Goal: Information Seeking & Learning: Learn about a topic

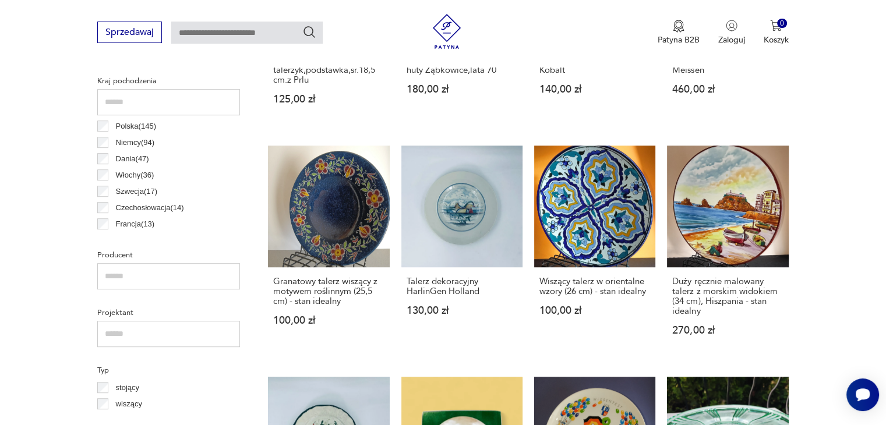
click at [128, 128] on p "Polska ( 145 )" at bounding box center [136, 126] width 40 height 13
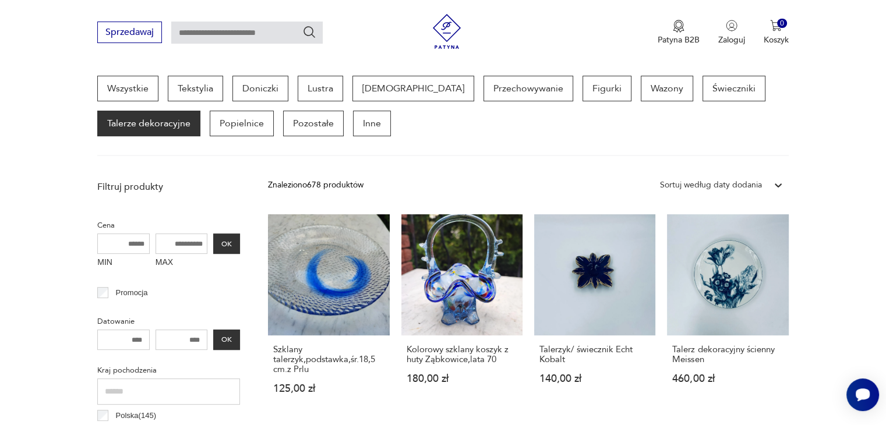
scroll to position [309, 0]
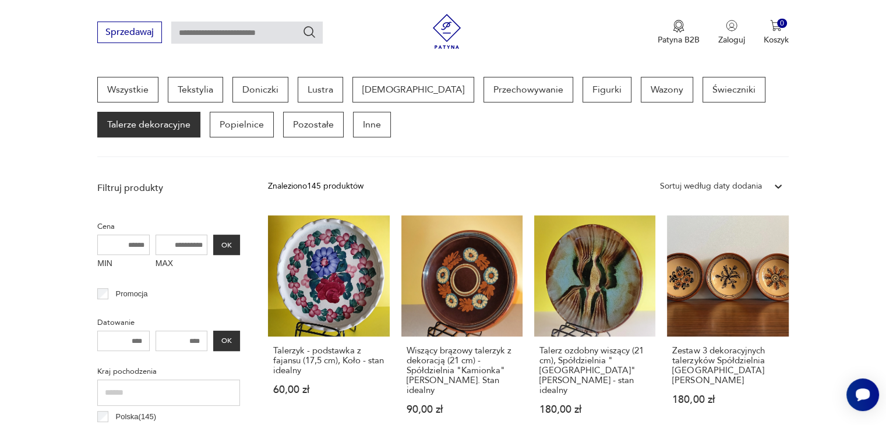
click at [715, 184] on div "Sortuj według daty dodania" at bounding box center [711, 186] width 102 height 13
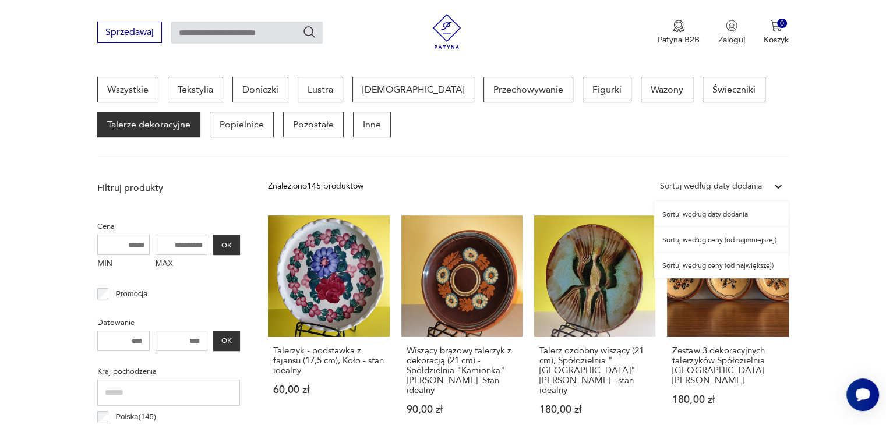
click at [682, 265] on div "Sortuj według ceny (od największej)" at bounding box center [721, 266] width 135 height 26
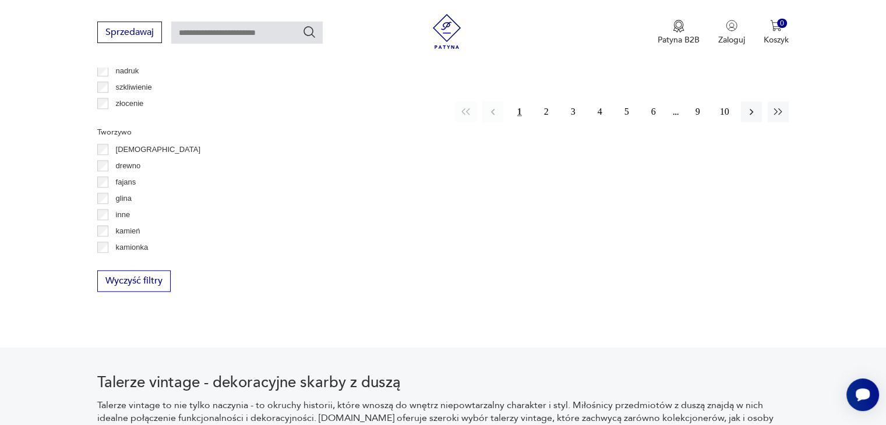
scroll to position [1415, 0]
click at [714, 102] on button "10" at bounding box center [724, 111] width 21 height 21
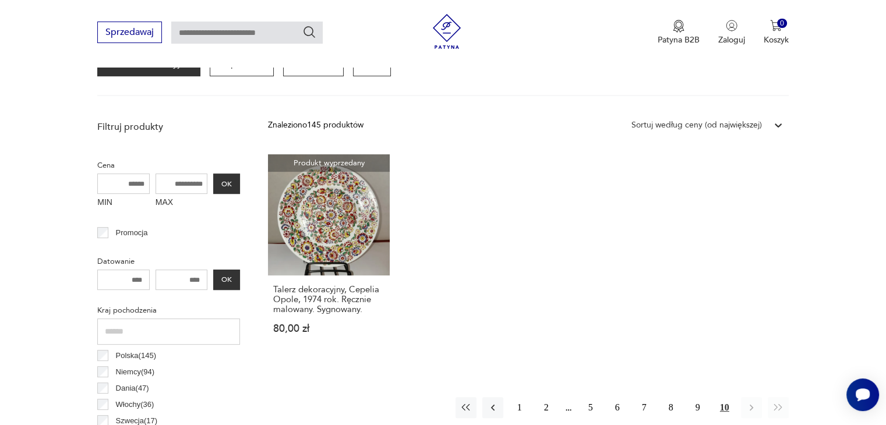
scroll to position [483, 0]
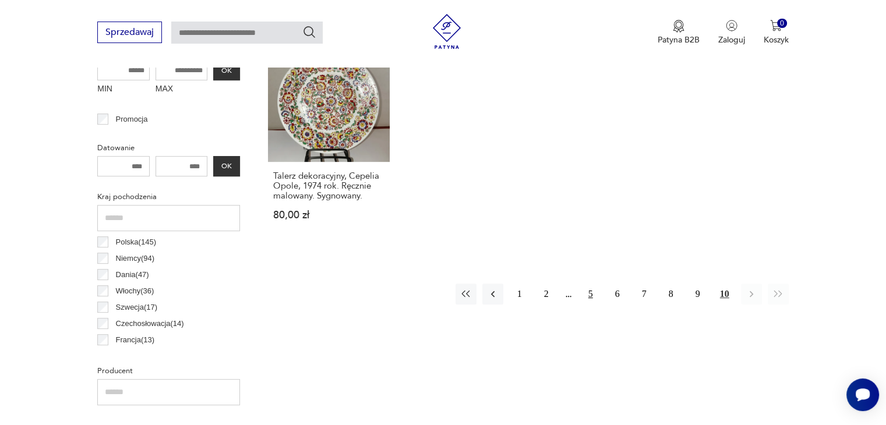
click at [582, 295] on button "5" at bounding box center [590, 294] width 21 height 21
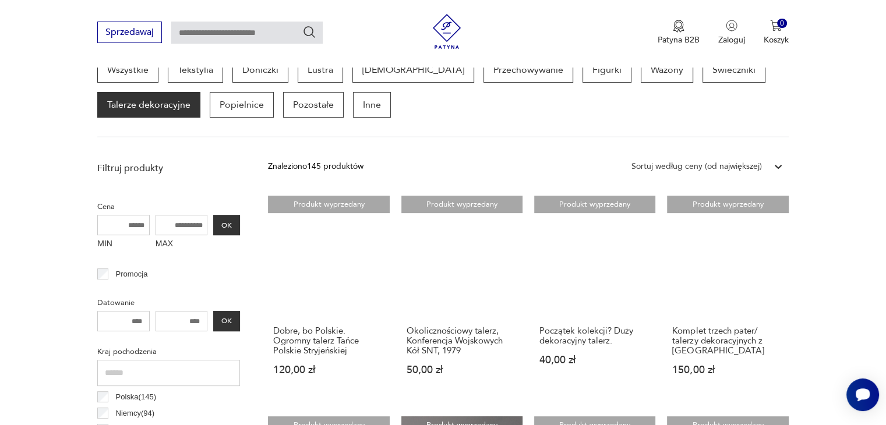
scroll to position [309, 0]
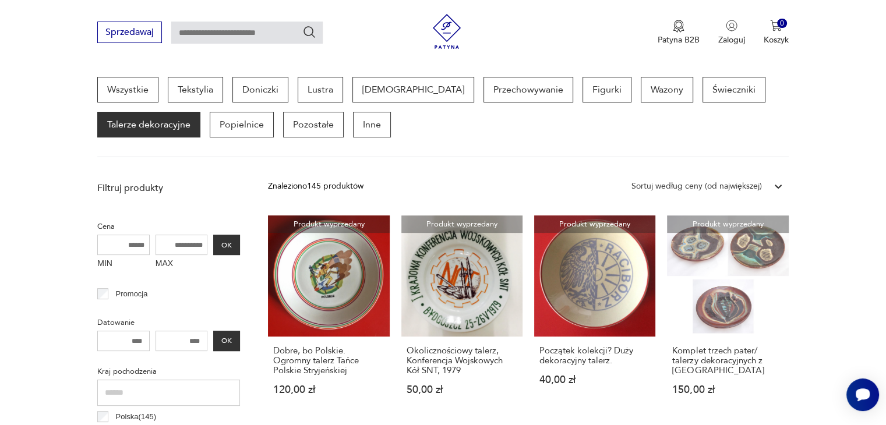
click at [689, 185] on div "Sortuj według ceny (od największej)" at bounding box center [696, 186] width 130 height 13
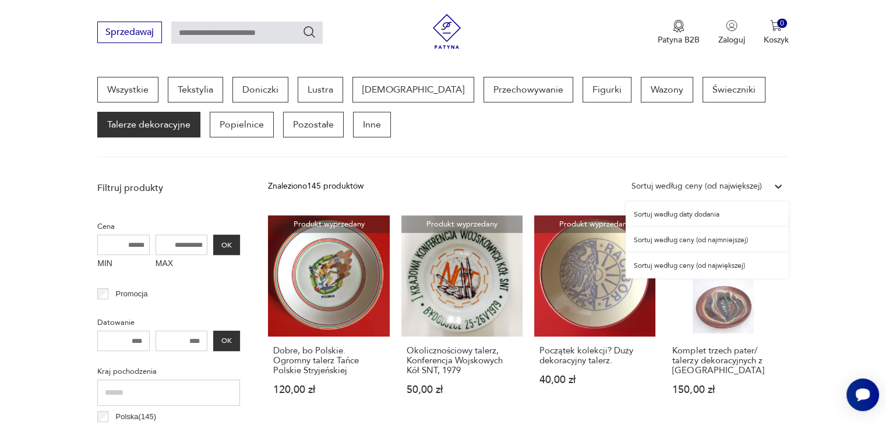
click at [693, 239] on div "Sortuj według ceny (od najmniejszej)" at bounding box center [706, 240] width 163 height 26
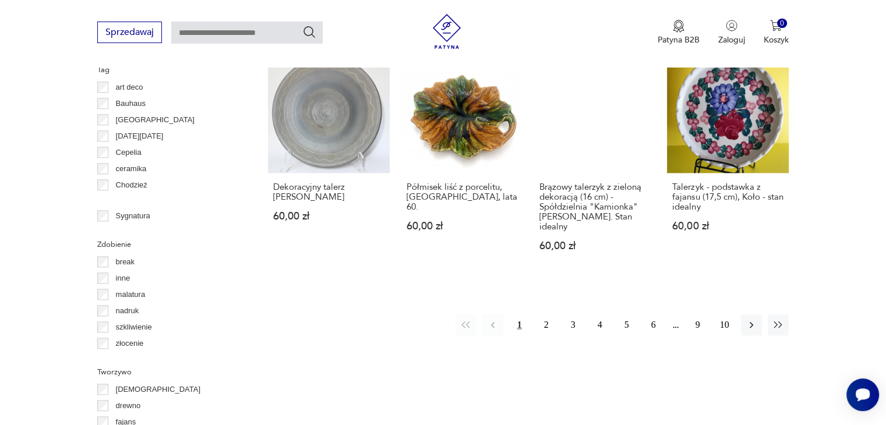
scroll to position [1182, 0]
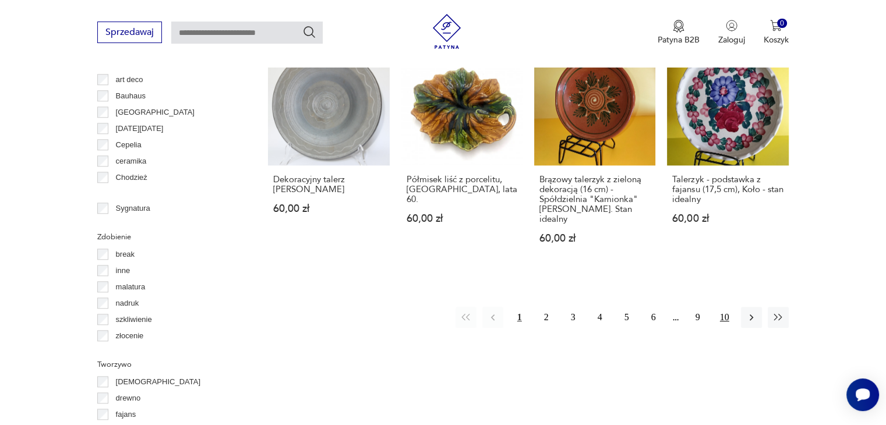
click at [723, 307] on button "10" at bounding box center [724, 317] width 21 height 21
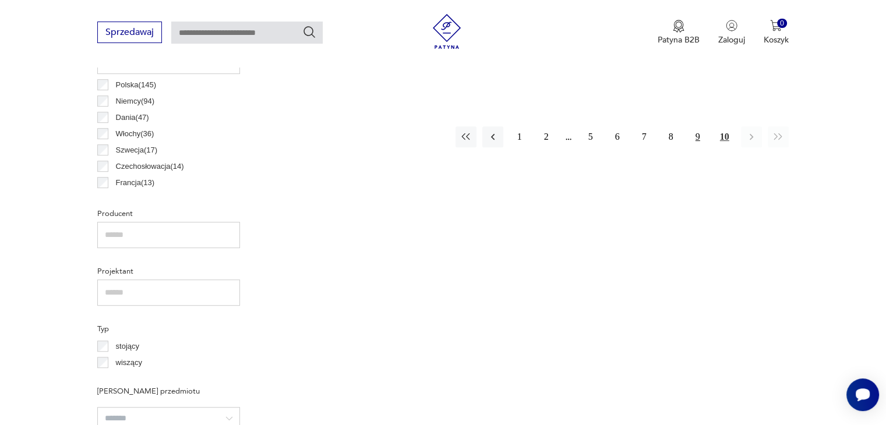
scroll to position [542, 0]
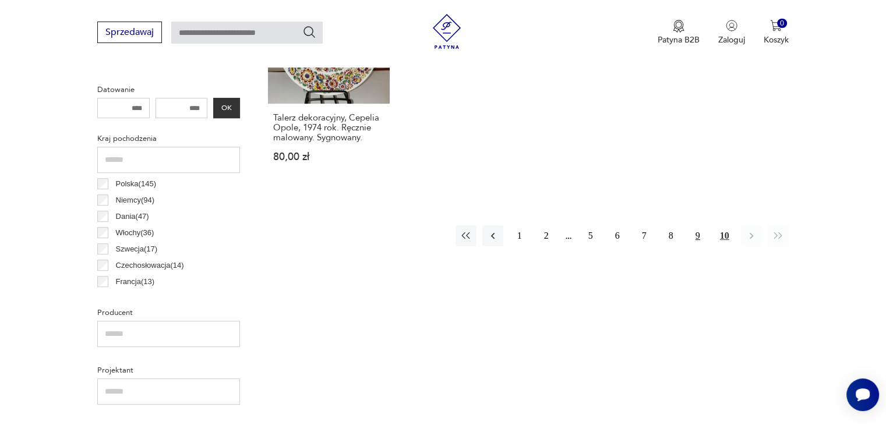
click at [701, 236] on button "9" at bounding box center [697, 235] width 21 height 21
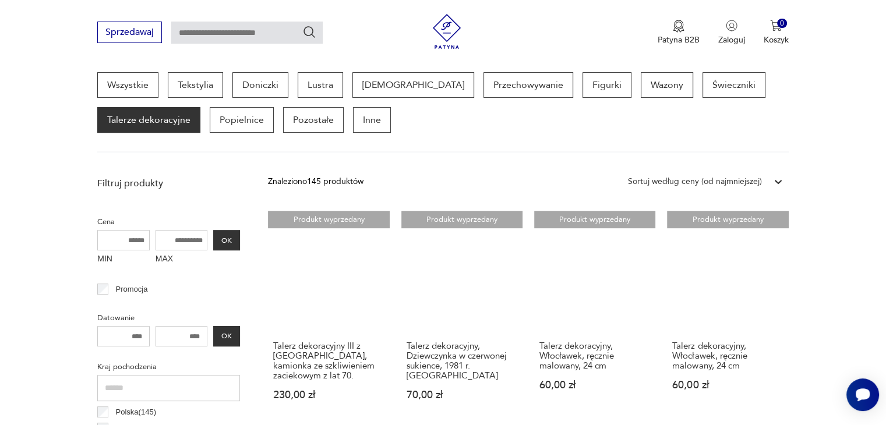
scroll to position [309, 0]
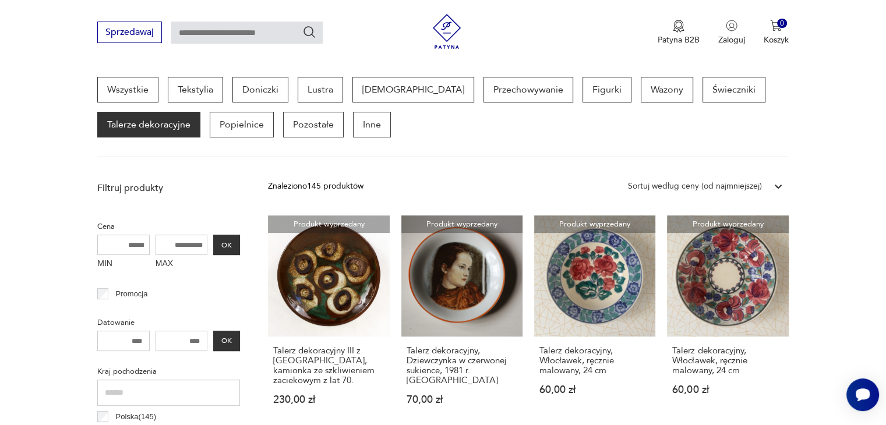
click at [129, 245] on input "MIN" at bounding box center [123, 245] width 52 height 20
drag, startPoint x: 143, startPoint y: 243, endPoint x: 112, endPoint y: 242, distance: 30.9
click at [112, 242] on input "MIN" at bounding box center [123, 245] width 52 height 20
click at [119, 238] on input "MIN" at bounding box center [123, 245] width 52 height 20
type input "****"
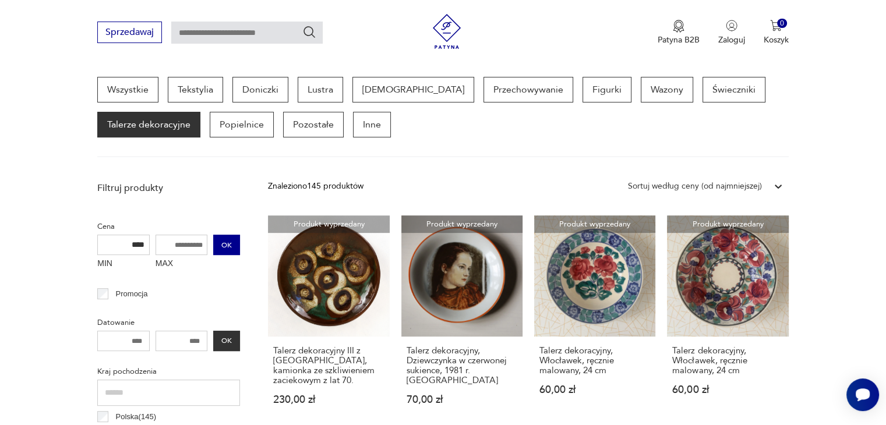
click at [230, 240] on button "OK" at bounding box center [226, 245] width 27 height 20
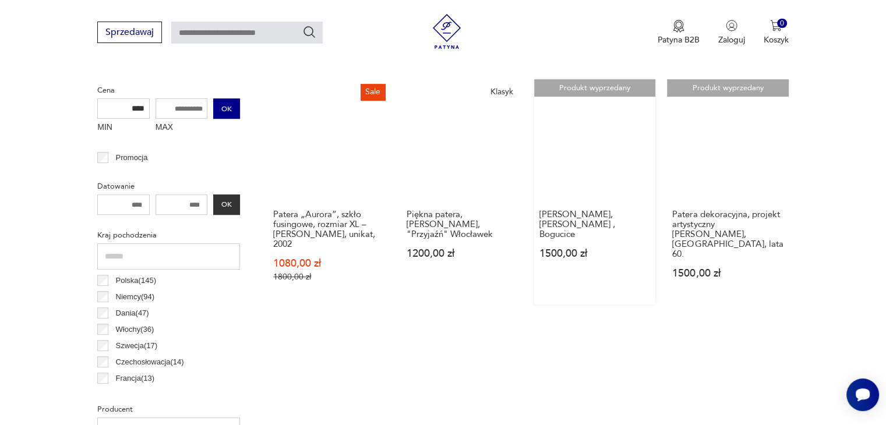
scroll to position [425, 0]
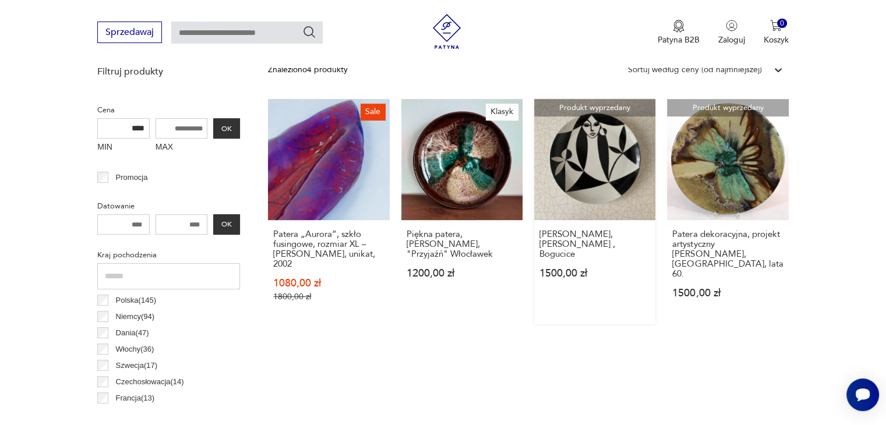
click at [604, 178] on link "Produkt wyprzedany Patera ozdobna, [PERSON_NAME] , Bogucice 1500,00 zł" at bounding box center [594, 211] width 121 height 225
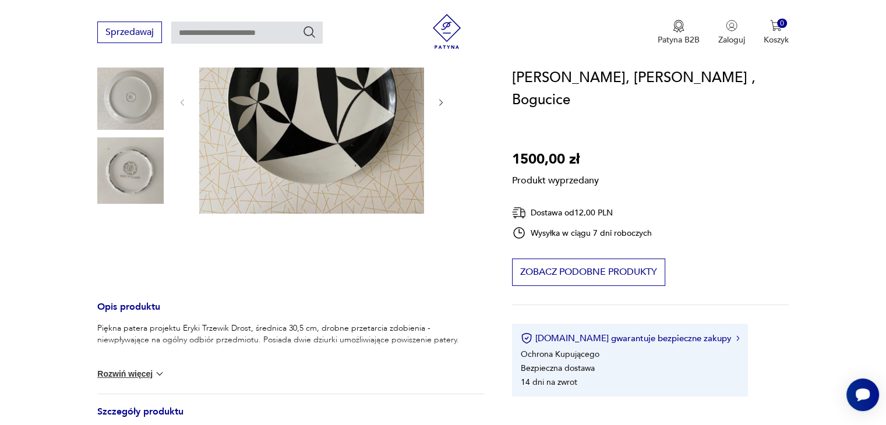
scroll to position [116, 0]
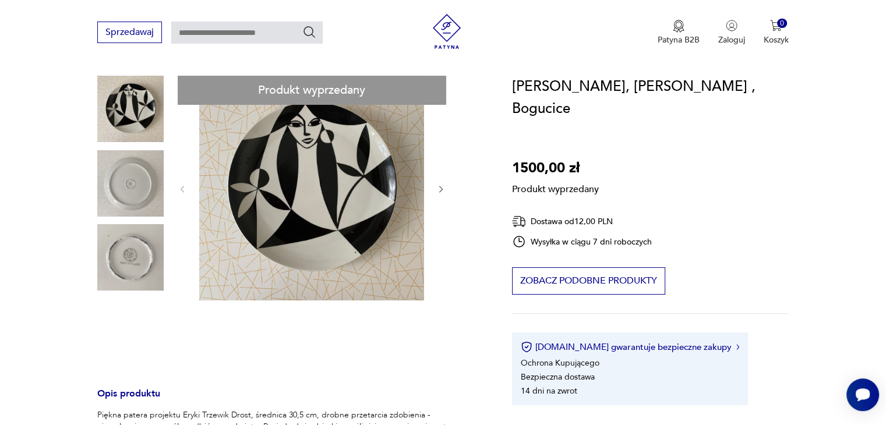
click at [105, 222] on div "Produkt wyprzedany Opis produktu Piękna patera projektu Eryki Trzewik Drost, śr…" at bounding box center [290, 399] width 387 height 647
click at [116, 213] on div "Produkt wyprzedany Opis produktu Piękna patera projektu Eryki Trzewik Drost, śr…" at bounding box center [290, 399] width 387 height 647
click at [174, 186] on div "Produkt wyprzedany Opis produktu Piękna patera projektu Eryki Trzewik Drost, śr…" at bounding box center [290, 399] width 387 height 647
click at [184, 193] on div "Produkt wyprzedany Opis produktu Piękna patera projektu Eryki Trzewik Drost, śr…" at bounding box center [290, 399] width 387 height 647
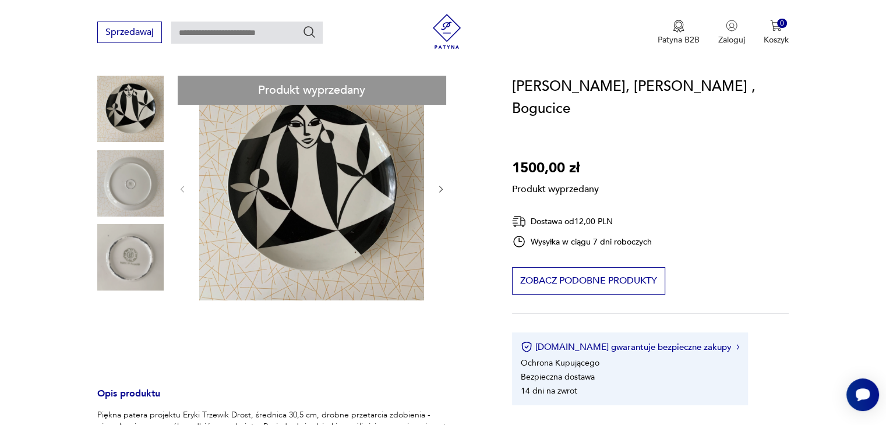
click at [184, 193] on div "Produkt wyprzedany Opis produktu Piękna patera projektu Eryki Trzewik Drost, śr…" at bounding box center [290, 399] width 387 height 647
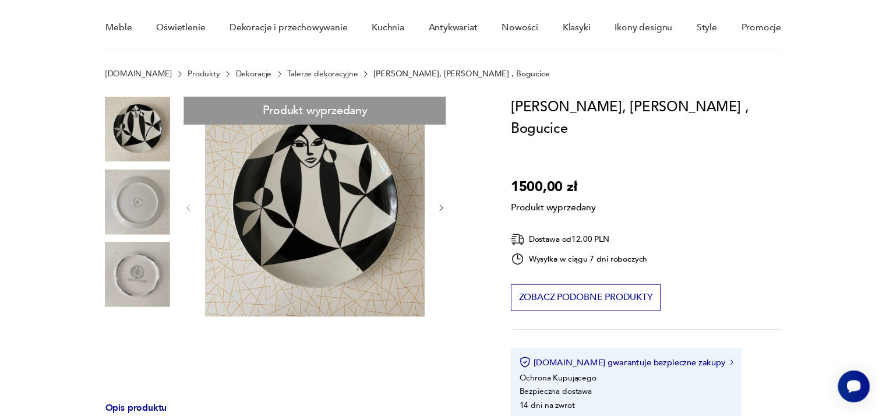
scroll to position [0, 0]
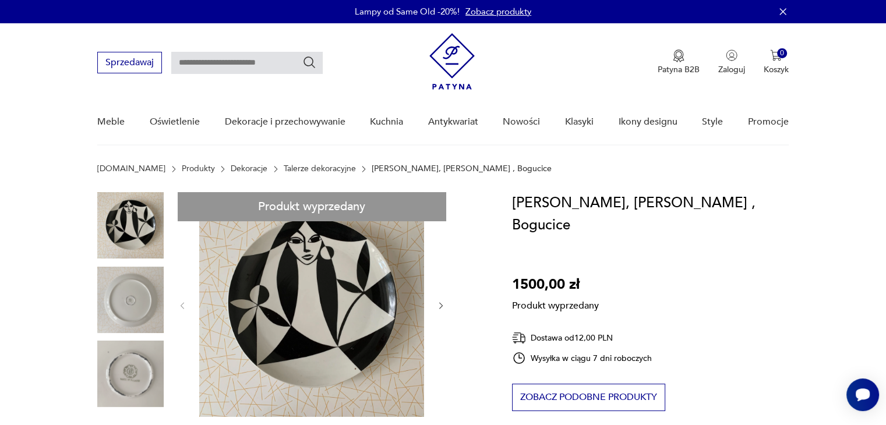
click at [303, 171] on link "Talerze dekoracyjne" at bounding box center [320, 168] width 72 height 9
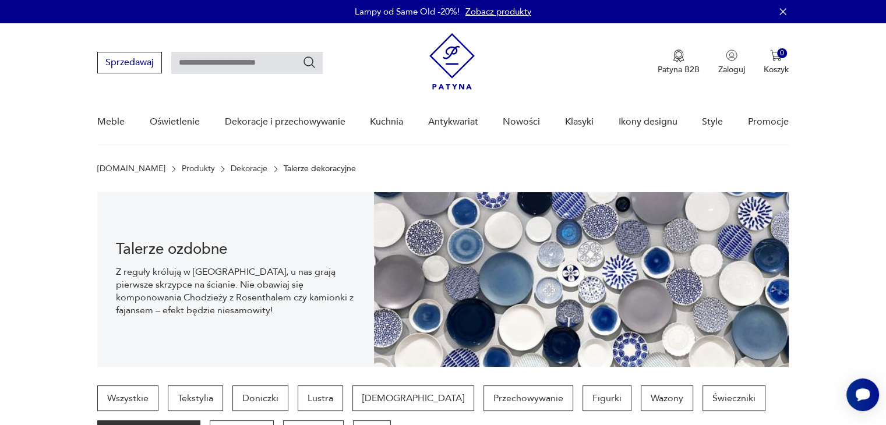
click at [210, 62] on input "text" at bounding box center [246, 63] width 151 height 22
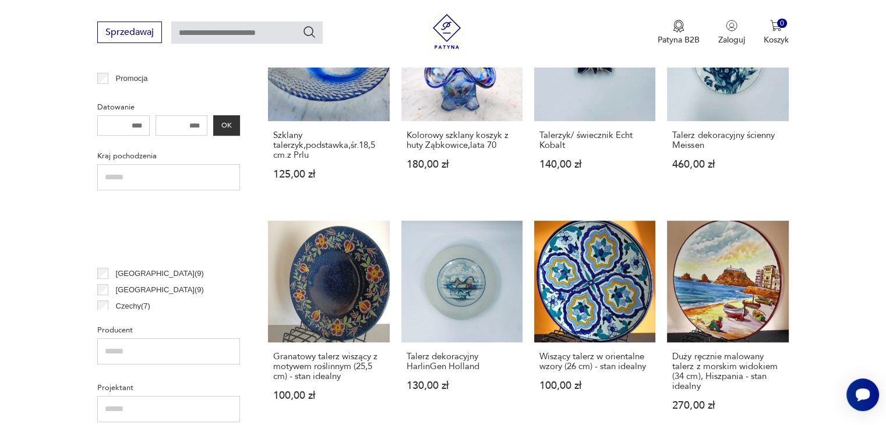
scroll to position [233, 0]
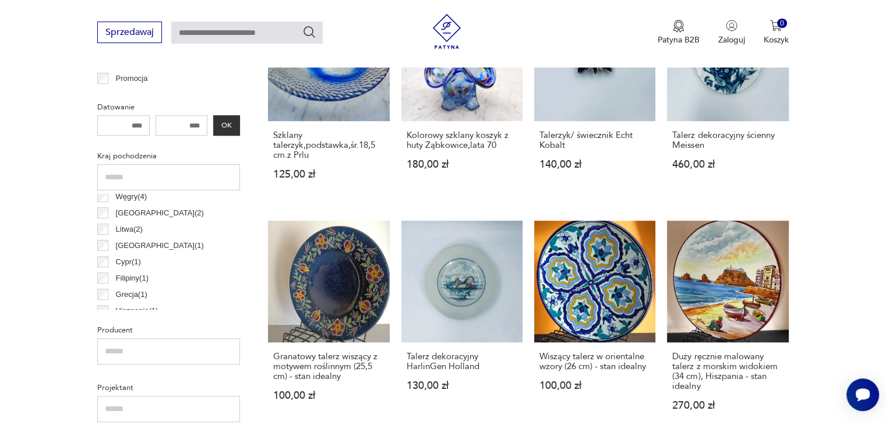
click at [140, 349] on input "text" at bounding box center [168, 351] width 143 height 26
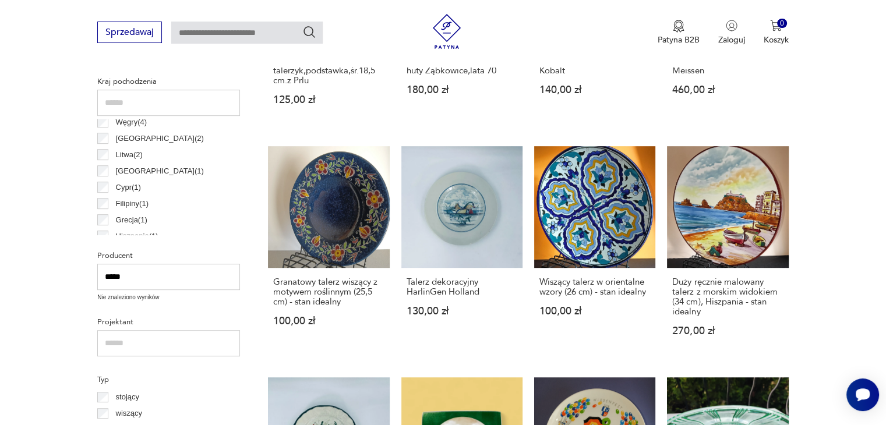
scroll to position [641, 0]
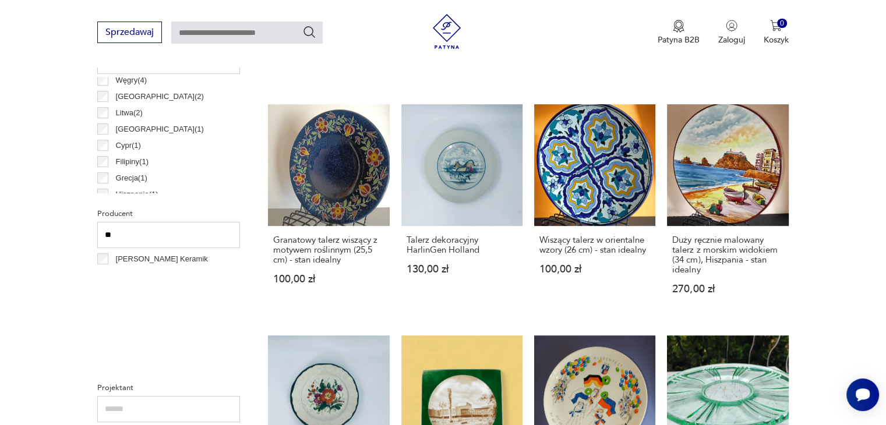
type input "*"
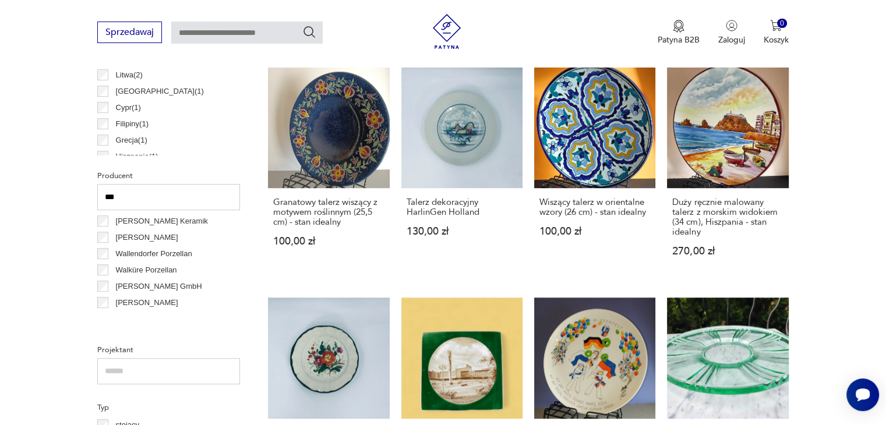
scroll to position [699, 0]
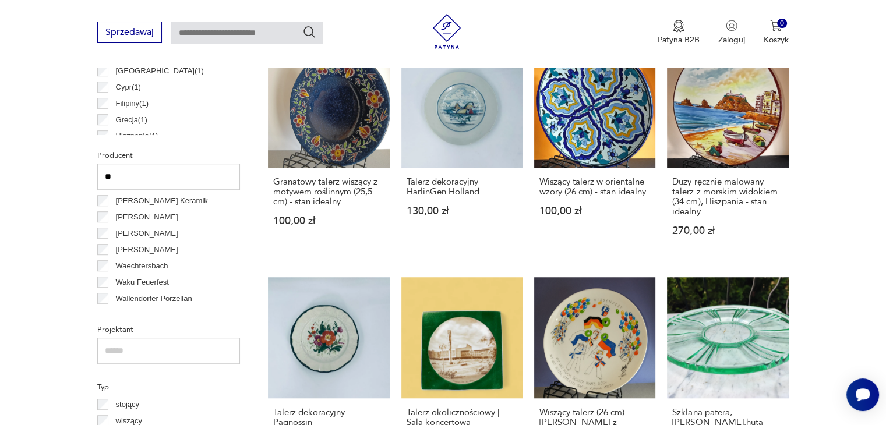
type input "*"
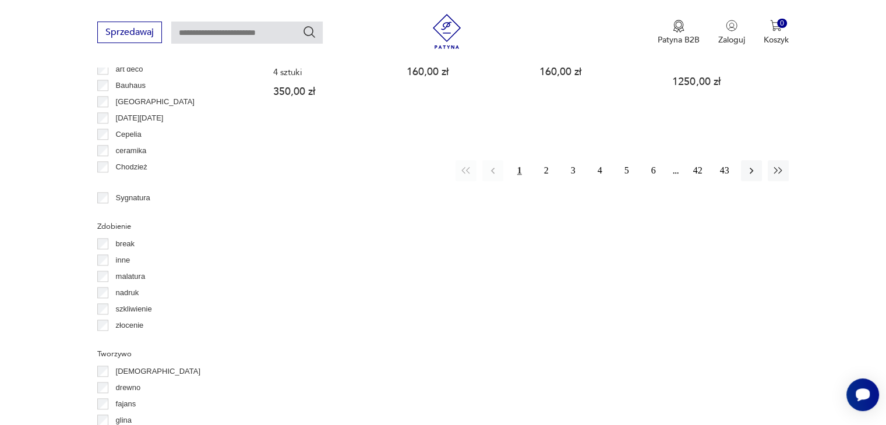
scroll to position [1281, 0]
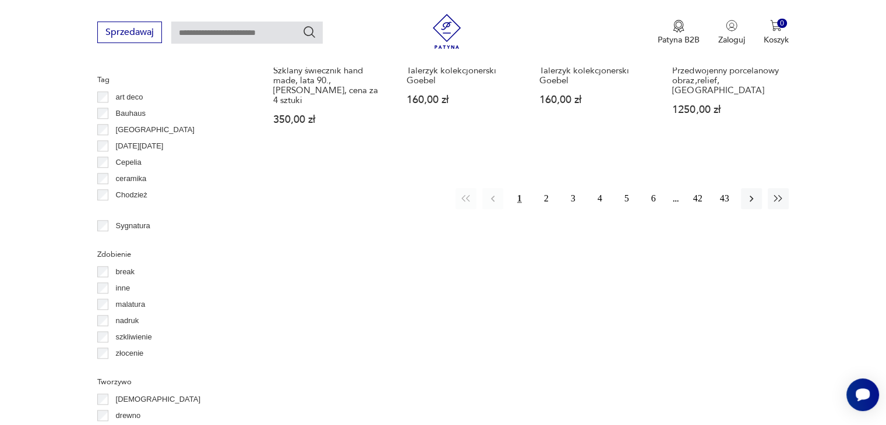
type input "**"
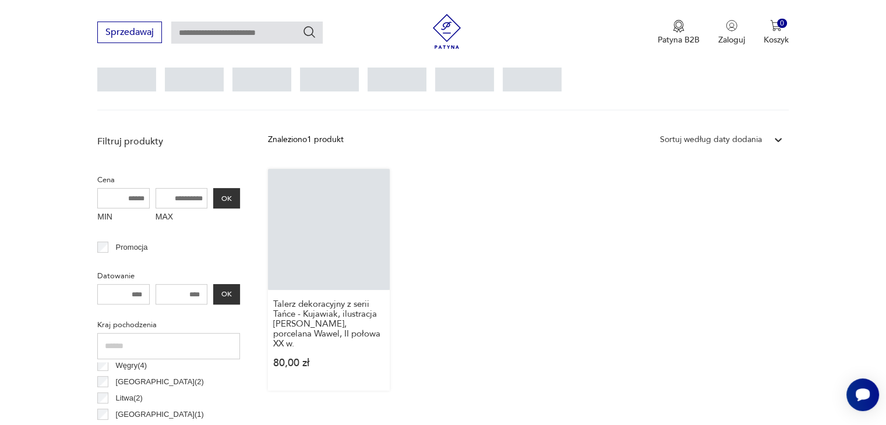
scroll to position [309, 0]
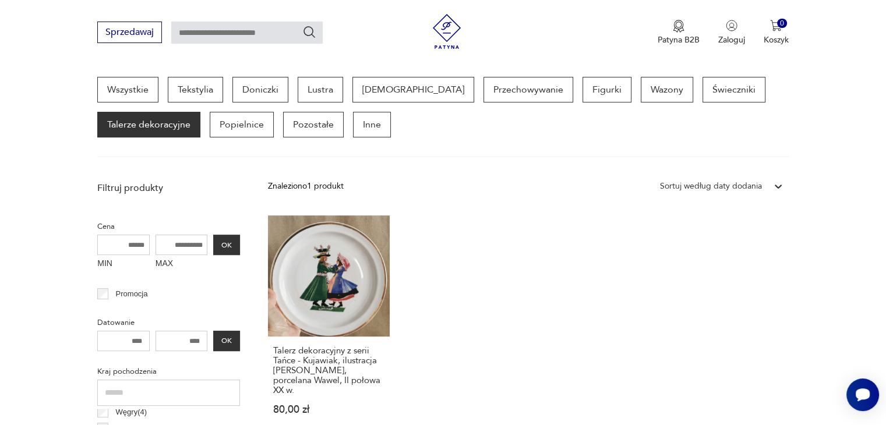
click at [149, 124] on p "Talerze dekoracyjne" at bounding box center [148, 125] width 103 height 26
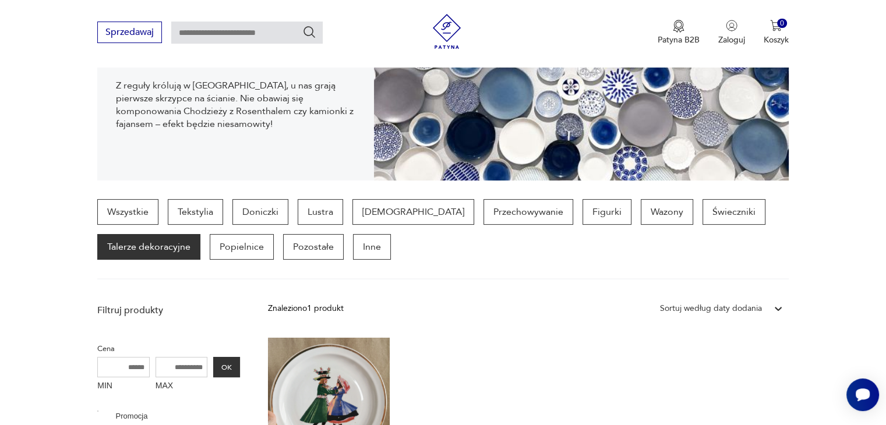
scroll to position [2082, 0]
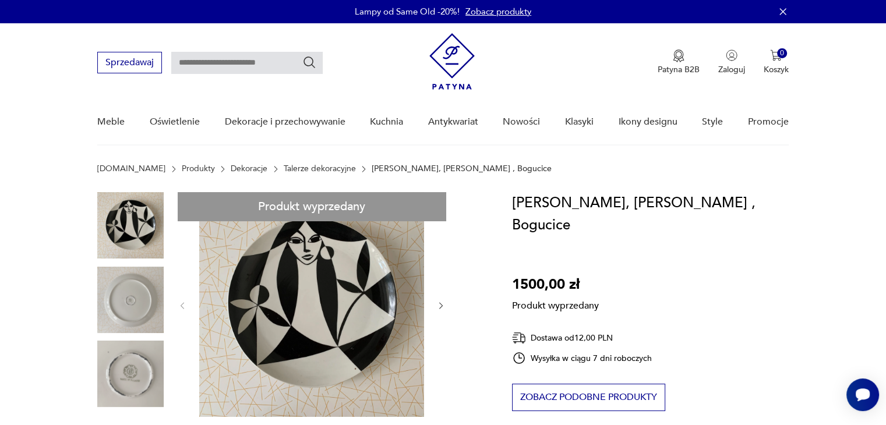
scroll to position [425, 0]
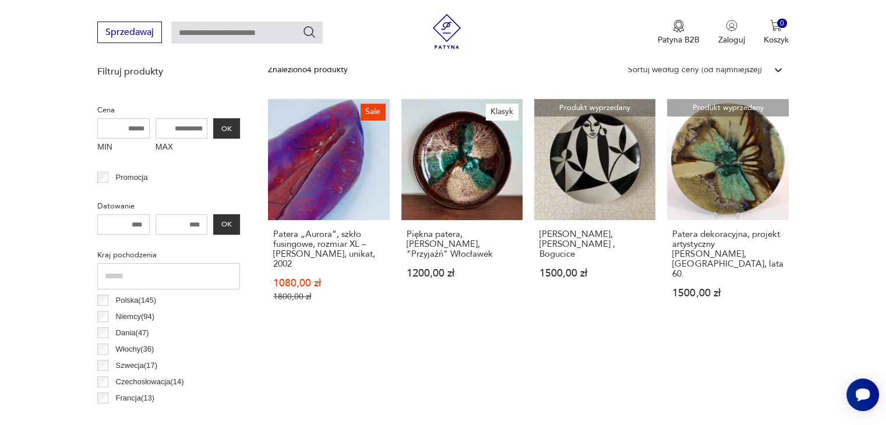
scroll to position [309, 0]
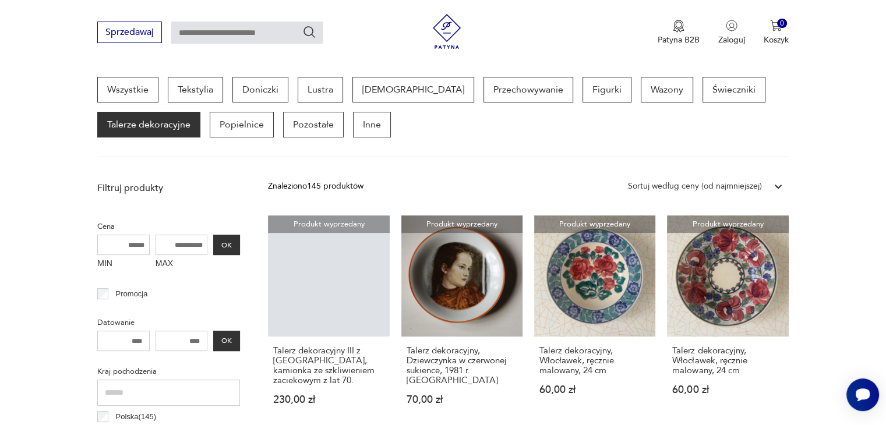
scroll to position [542, 0]
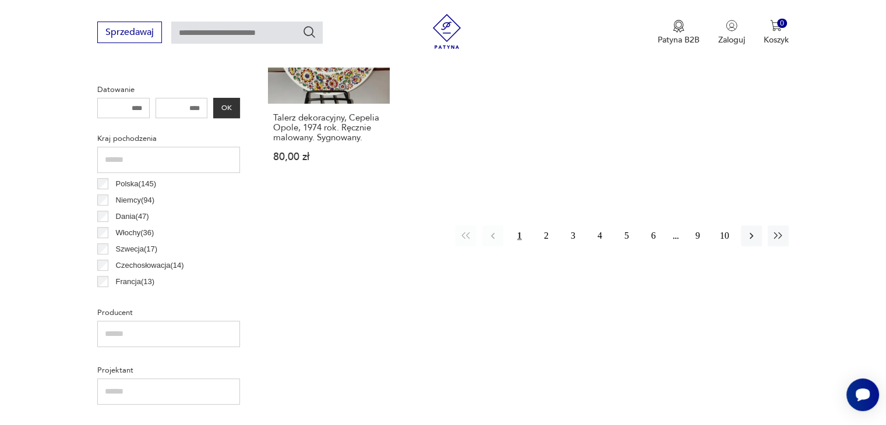
scroll to position [1182, 0]
